Goal: Information Seeking & Learning: Learn about a topic

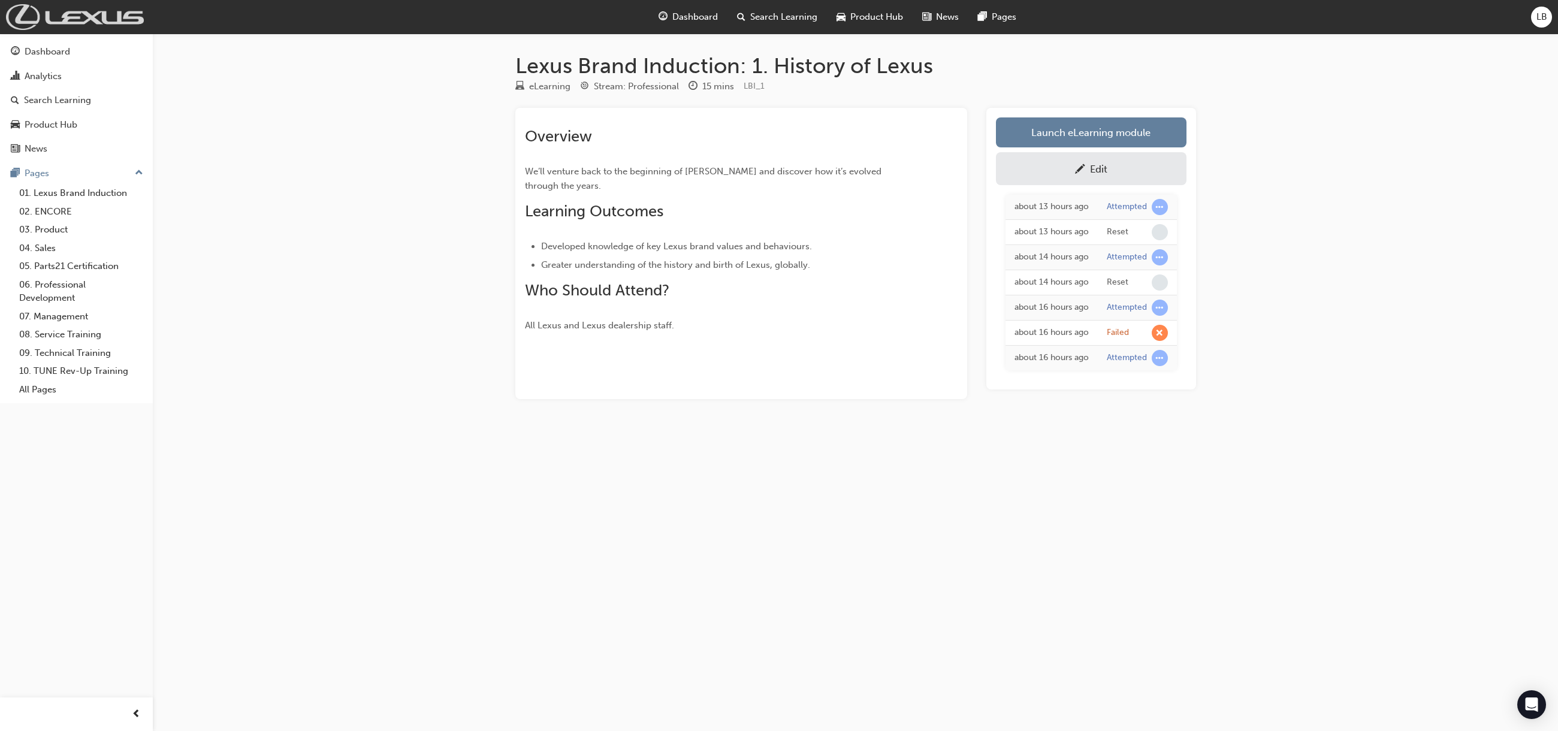
click at [105, 22] on img at bounding box center [75, 17] width 138 height 26
click at [1153, 179] on link "Edit" at bounding box center [1091, 168] width 191 height 33
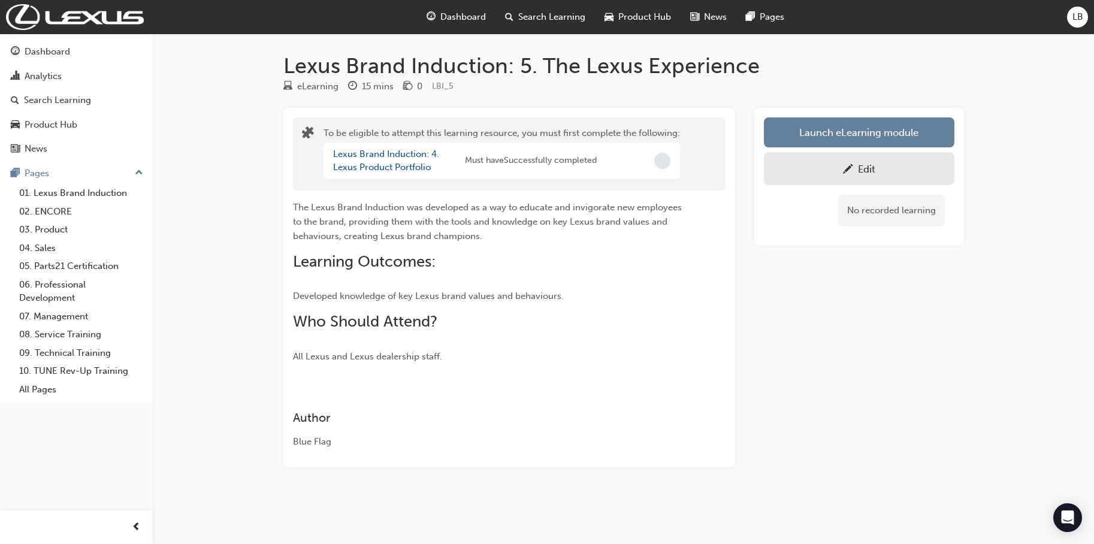
click at [954, 75] on h1 "Lexus Brand Induction: 5. The Lexus Experience" at bounding box center [623, 66] width 681 height 26
click at [881, 354] on div "Launch eLearning module Edit No recorded learning" at bounding box center [859, 288] width 210 height 360
click at [847, 126] on button "Launch eLearning module" at bounding box center [859, 132] width 191 height 30
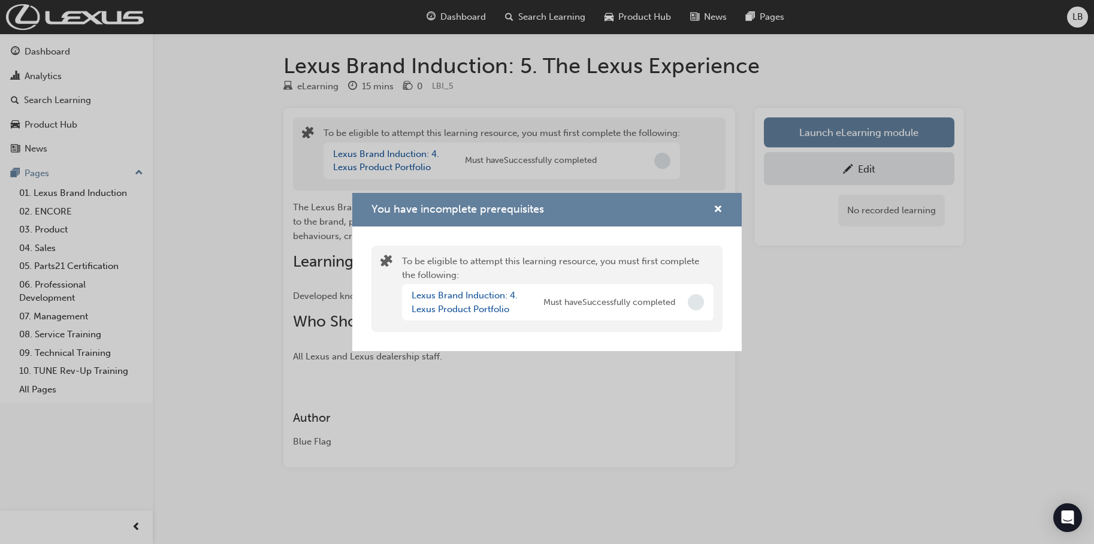
click at [878, 102] on div "You have incomplete prerequisites To be eligible to attempt this learning resou…" at bounding box center [547, 272] width 1094 height 544
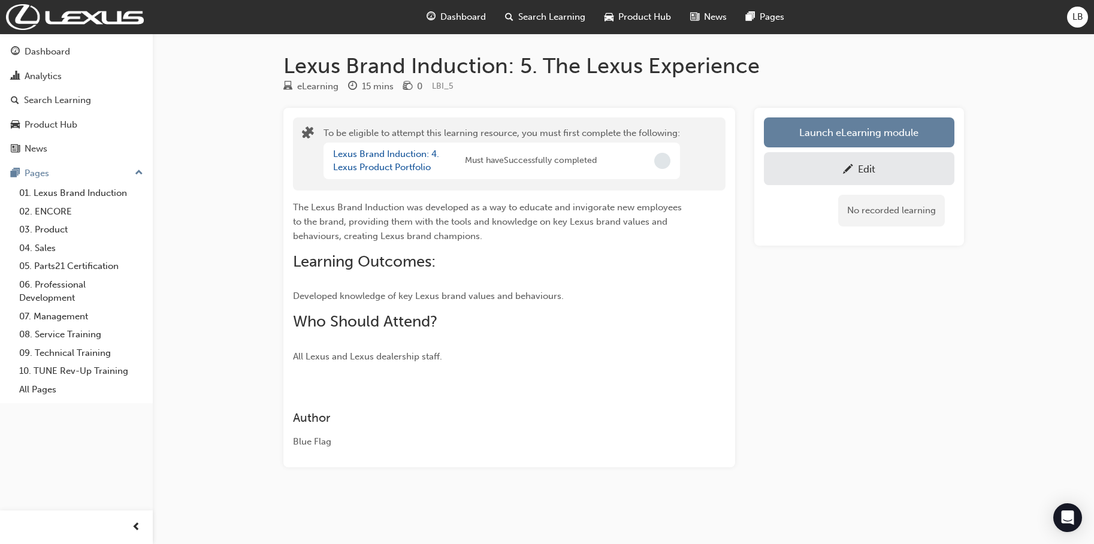
click at [836, 428] on div "Launch eLearning module Edit No recorded learning" at bounding box center [859, 288] width 210 height 360
